Goal: Check status: Check status

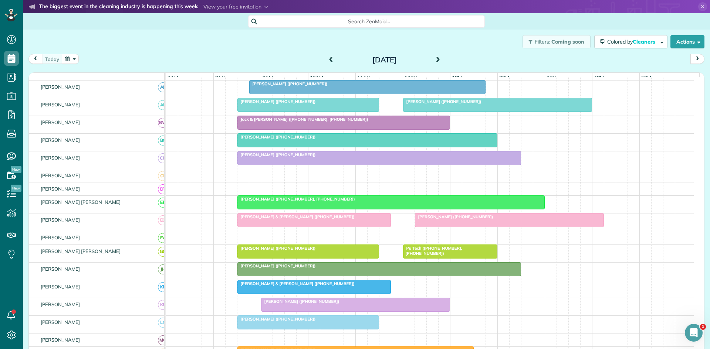
click at [420, 258] on div at bounding box center [450, 251] width 94 height 13
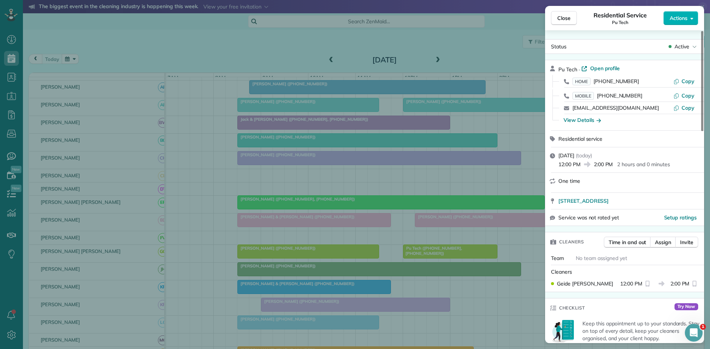
click at [436, 243] on div "Close Residential Service Pu Tech Actions Status Active Pu Tech · Open profile …" at bounding box center [355, 174] width 710 height 349
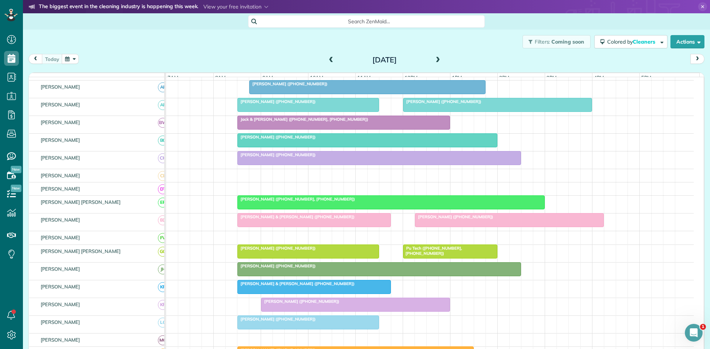
click at [370, 251] on div "[PERSON_NAME] ([PHONE_NUMBER])" at bounding box center [308, 248] width 137 height 5
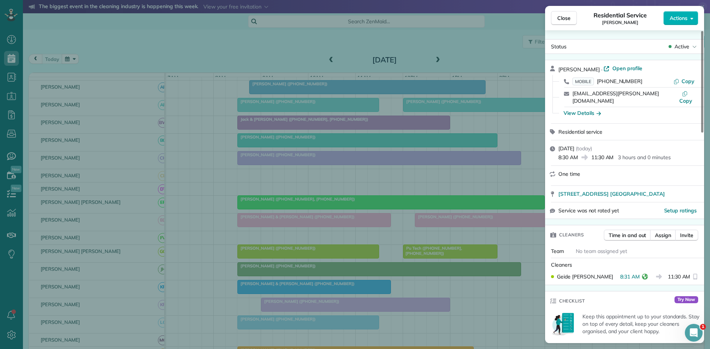
click at [450, 249] on div "Close Residential Service [PERSON_NAME] Actions Status Active [PERSON_NAME] · O…" at bounding box center [355, 174] width 710 height 349
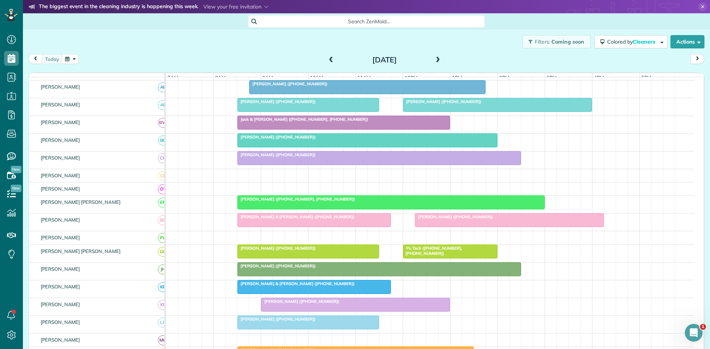
click at [435, 258] on div at bounding box center [450, 251] width 94 height 13
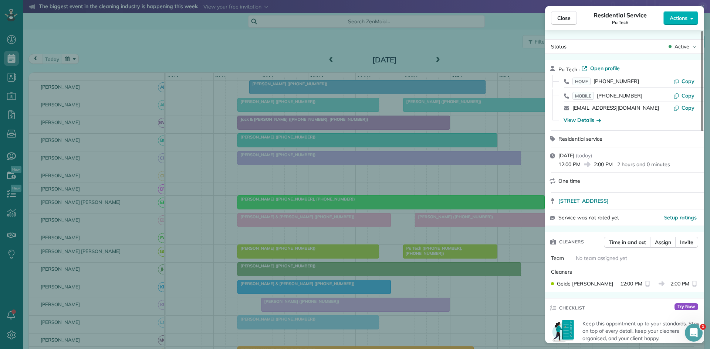
drag, startPoint x: 476, startPoint y: 234, endPoint x: 432, endPoint y: 239, distance: 43.5
click at [476, 233] on div "Close Residential Service Pu Tech Actions Status Active Pu Tech · Open profile …" at bounding box center [355, 174] width 710 height 349
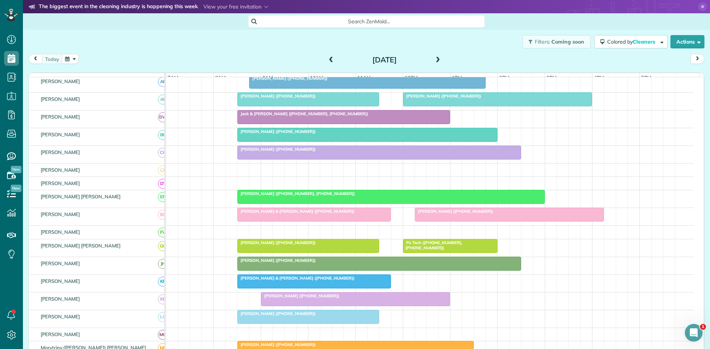
scroll to position [123, 0]
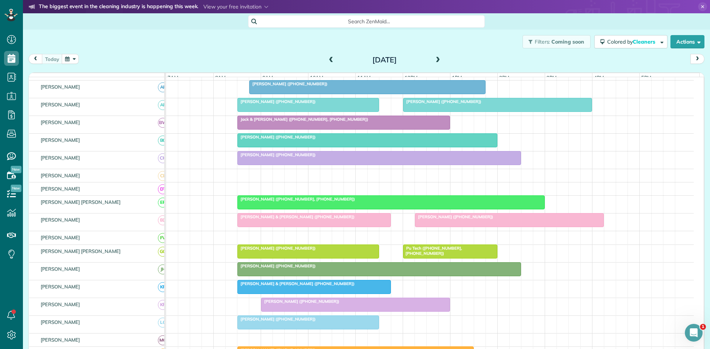
click at [359, 251] on div "[PERSON_NAME] ([PHONE_NUMBER])" at bounding box center [308, 248] width 137 height 5
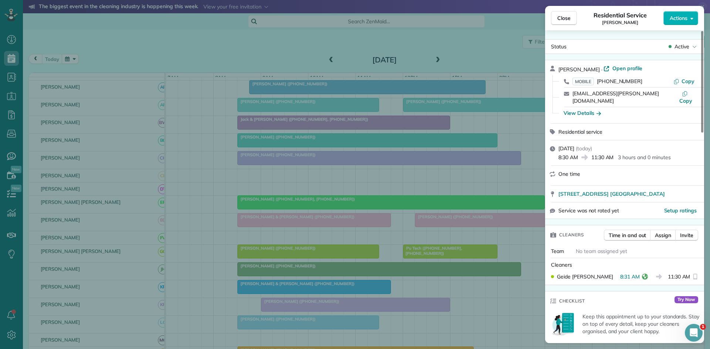
click at [490, 224] on div "Close Residential Service [PERSON_NAME] Actions Status Active [PERSON_NAME] · O…" at bounding box center [355, 174] width 710 height 349
